Goal: Information Seeking & Learning: Find specific page/section

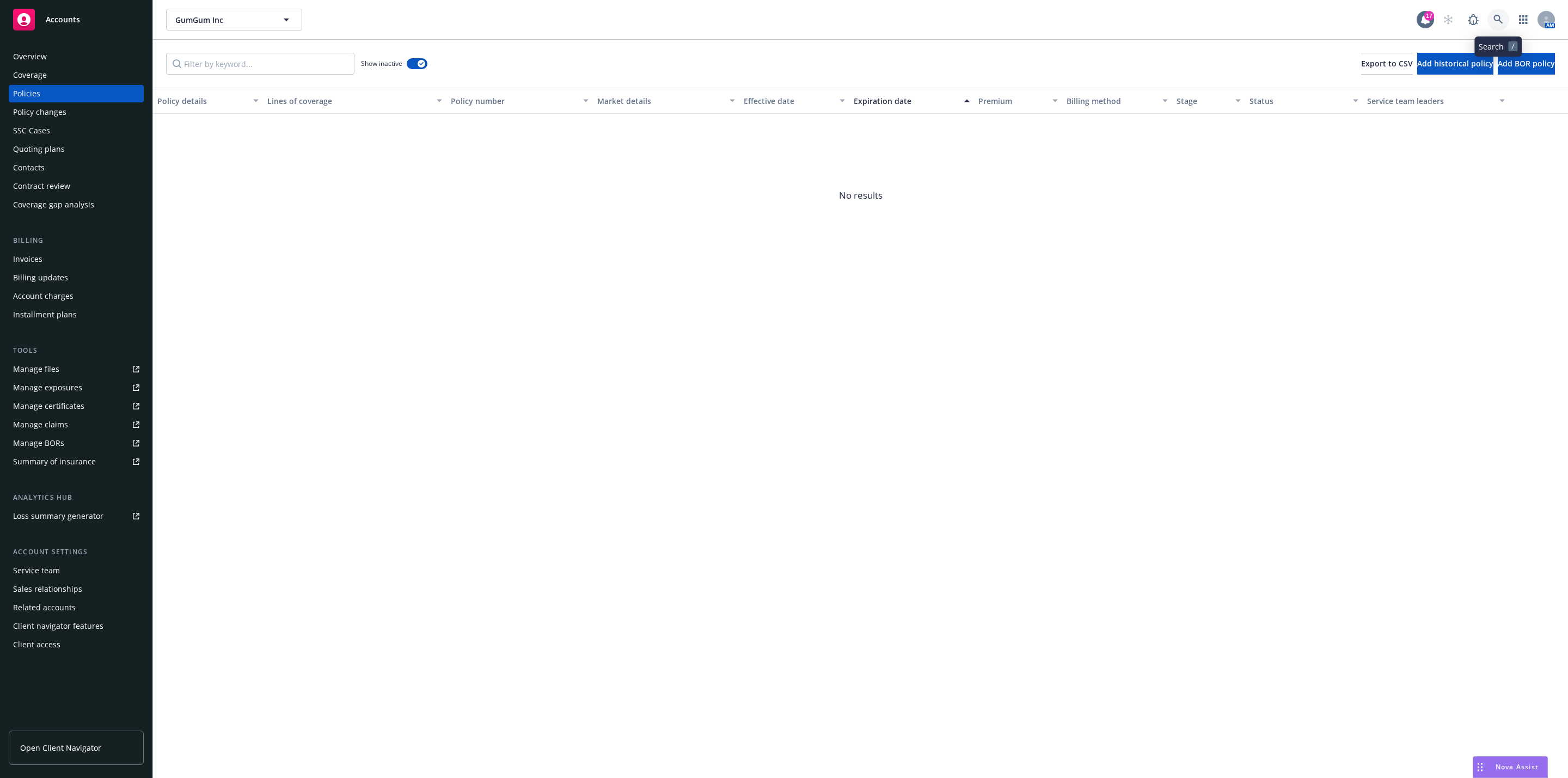
click at [823, 25] on link at bounding box center [1499, 19] width 22 height 22
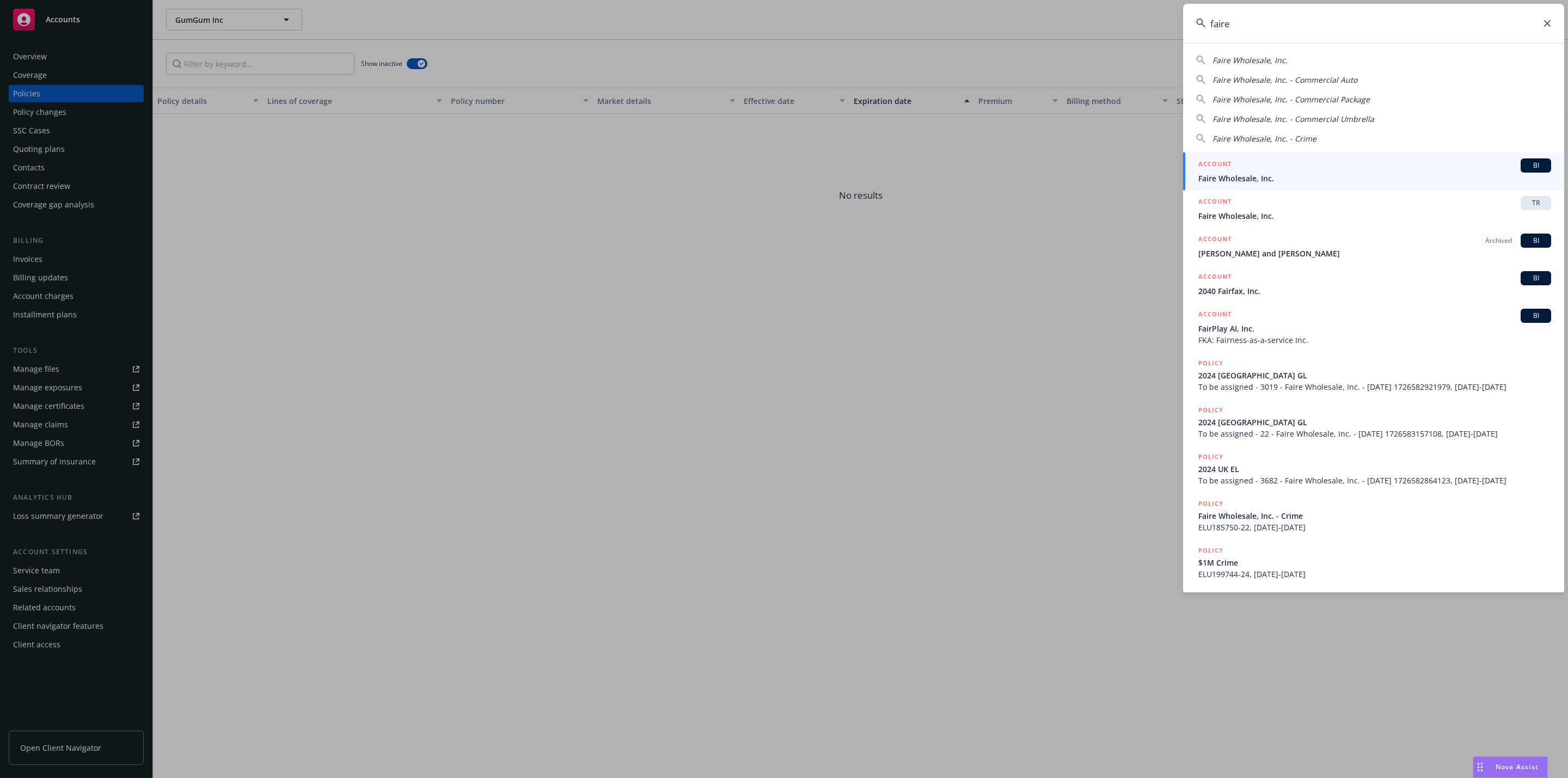
type input "faire"
click at [823, 170] on div "ACCOUNT BI" at bounding box center [1375, 165] width 353 height 14
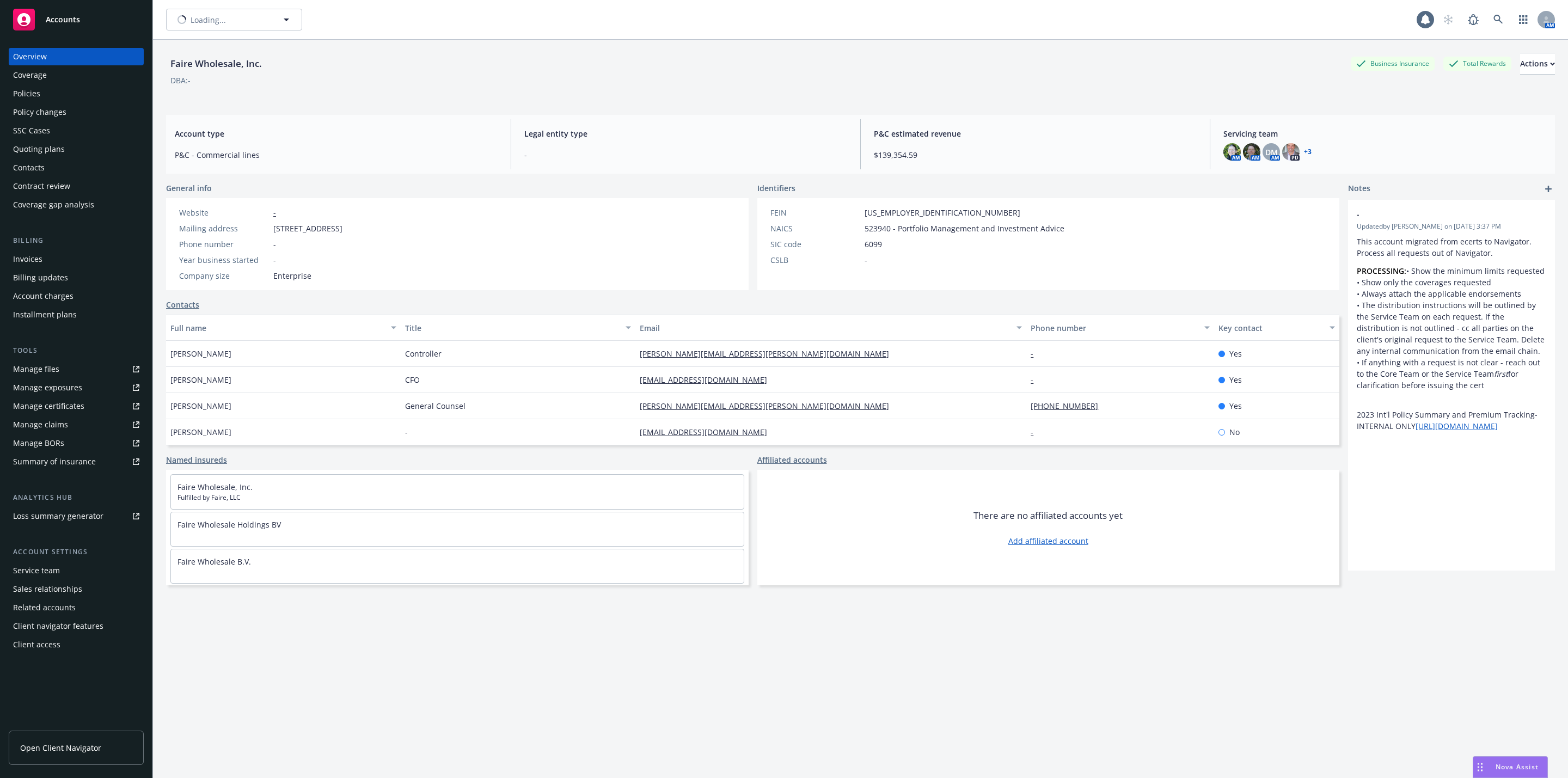
click at [72, 93] on div "Policies" at bounding box center [76, 94] width 127 height 18
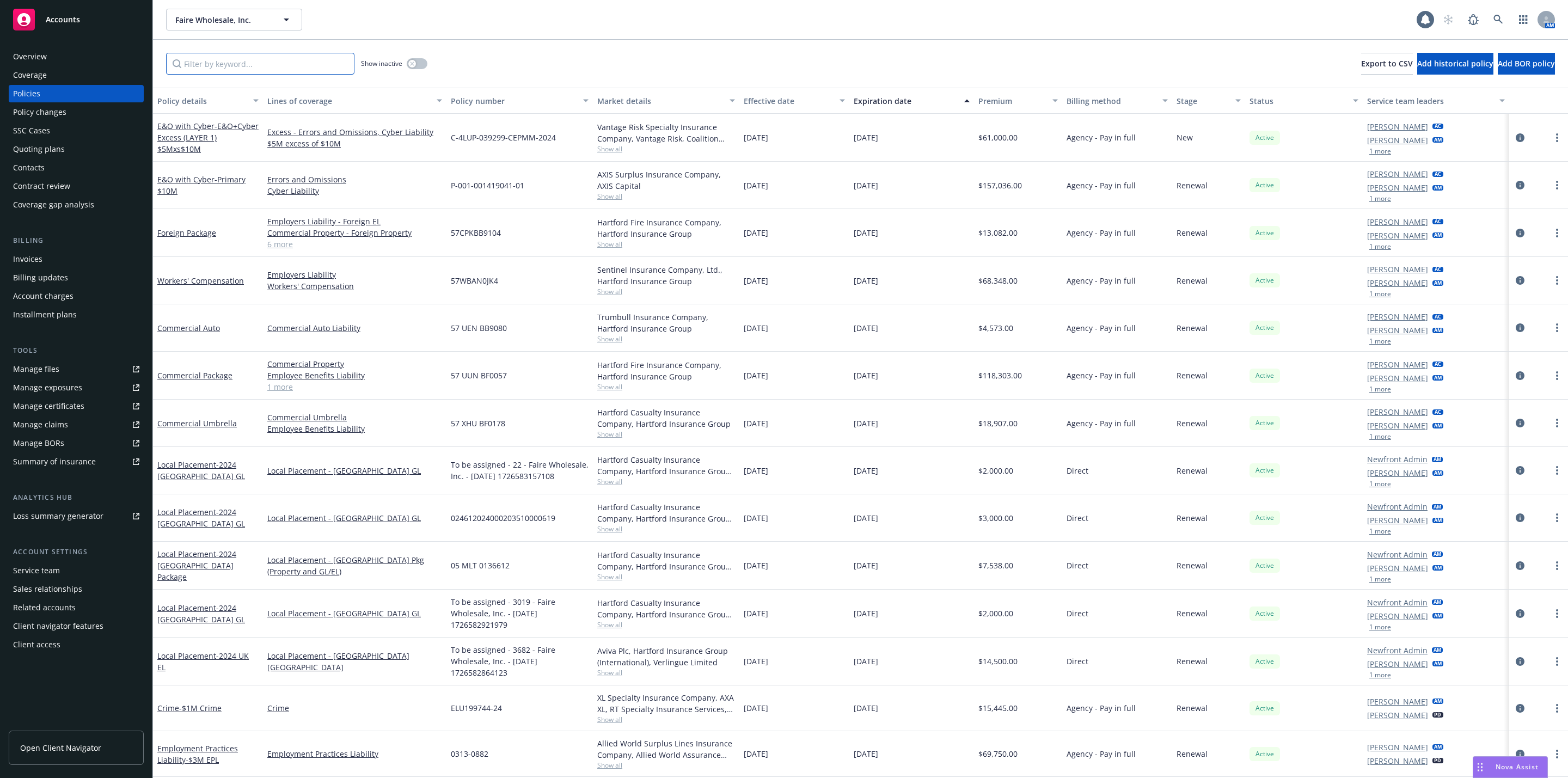
click at [213, 65] on input "Filter by keyword..." at bounding box center [260, 64] width 188 height 22
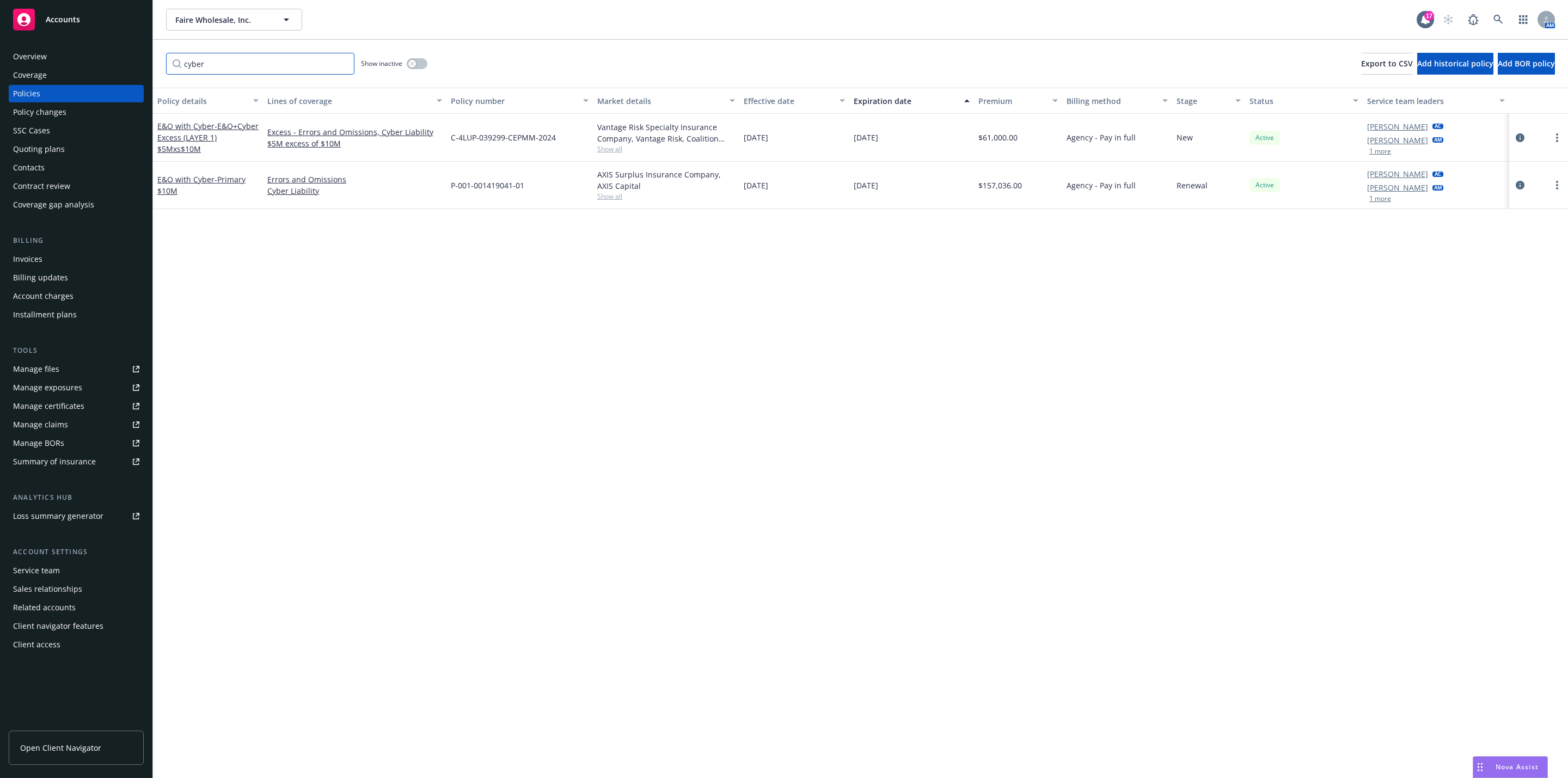
type input "cyber"
click at [569, 337] on div "Policy details Lines of coverage Policy number Market details Effective date Ex…" at bounding box center [860, 433] width 1415 height 690
click at [823, 312] on div "Policy details Lines of coverage Policy number Market details Effective date Ex…" at bounding box center [860, 433] width 1415 height 690
click at [61, 141] on div "Quoting plans" at bounding box center [38, 149] width 52 height 18
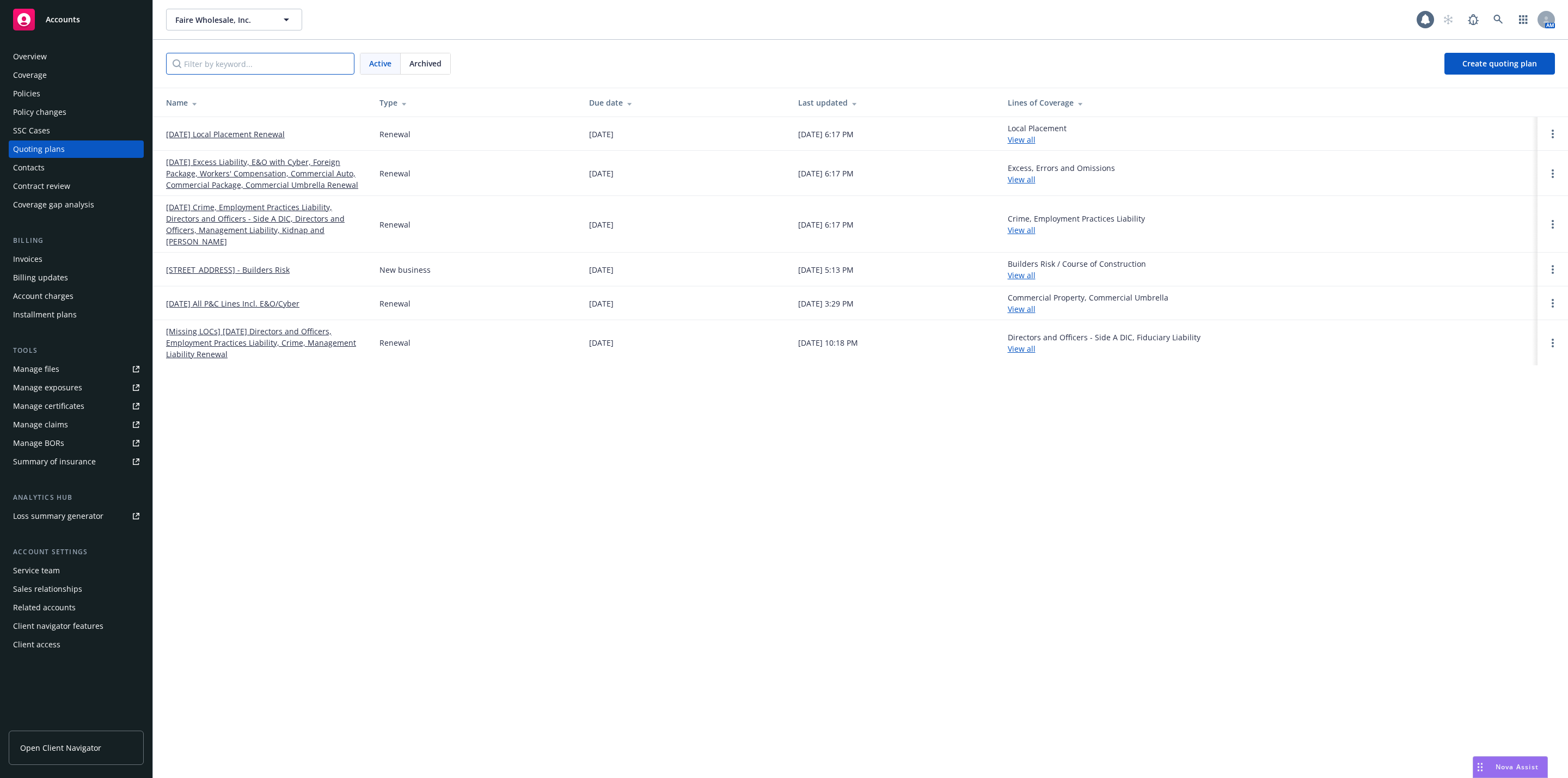
click at [275, 71] on input "Filter by keyword..." at bounding box center [260, 64] width 188 height 22
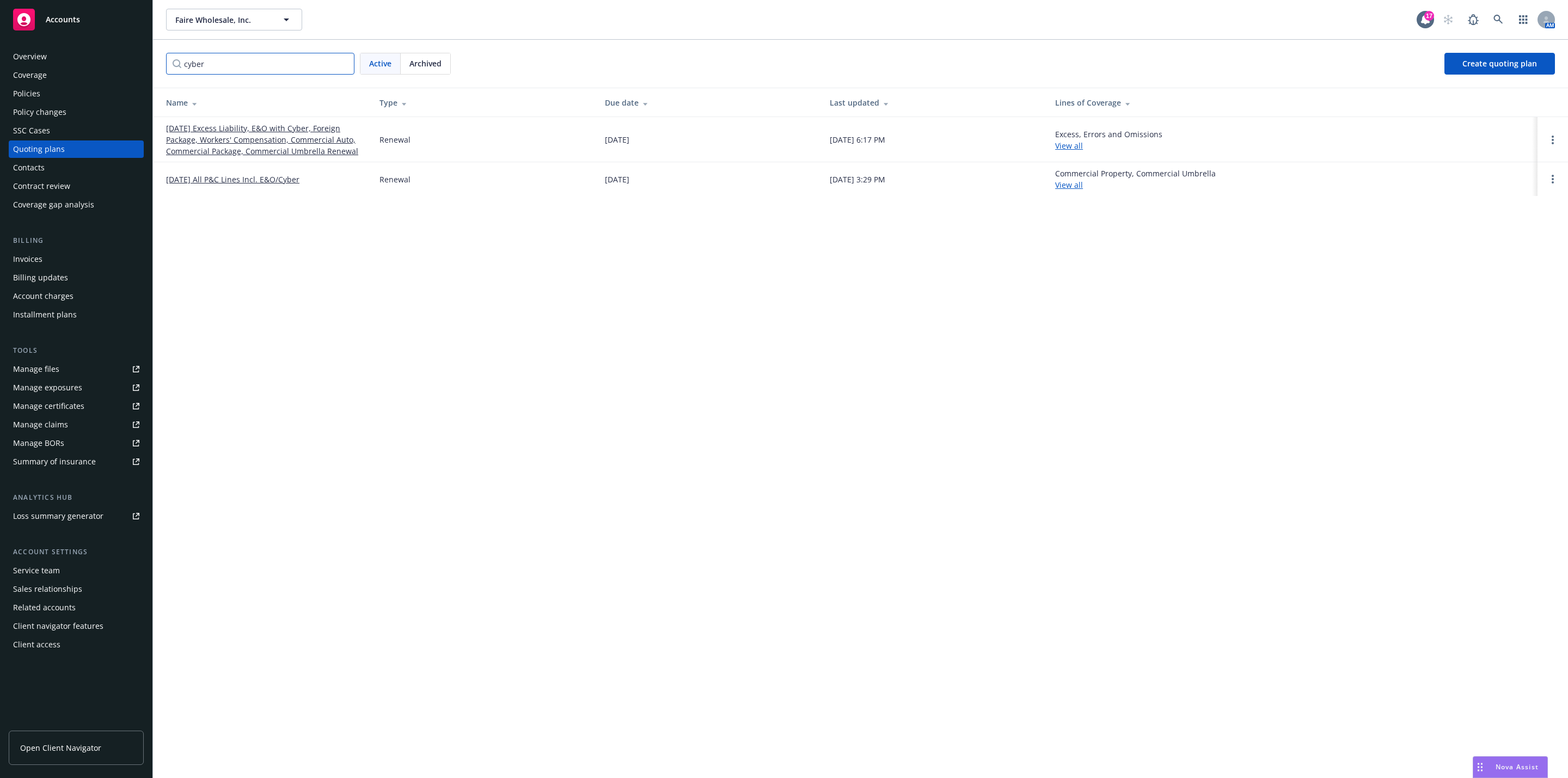
type input "cyber"
click at [266, 121] on td "[DATE] Excess Liability, E&O with Cyber, Foreign Package, Workers' Compensation…" at bounding box center [262, 139] width 218 height 45
click at [268, 129] on link "[DATE] Excess Liability, E&O with Cyber, Foreign Package, Workers' Compensation…" at bounding box center [264, 139] width 196 height 34
